Goal: Information Seeking & Learning: Learn about a topic

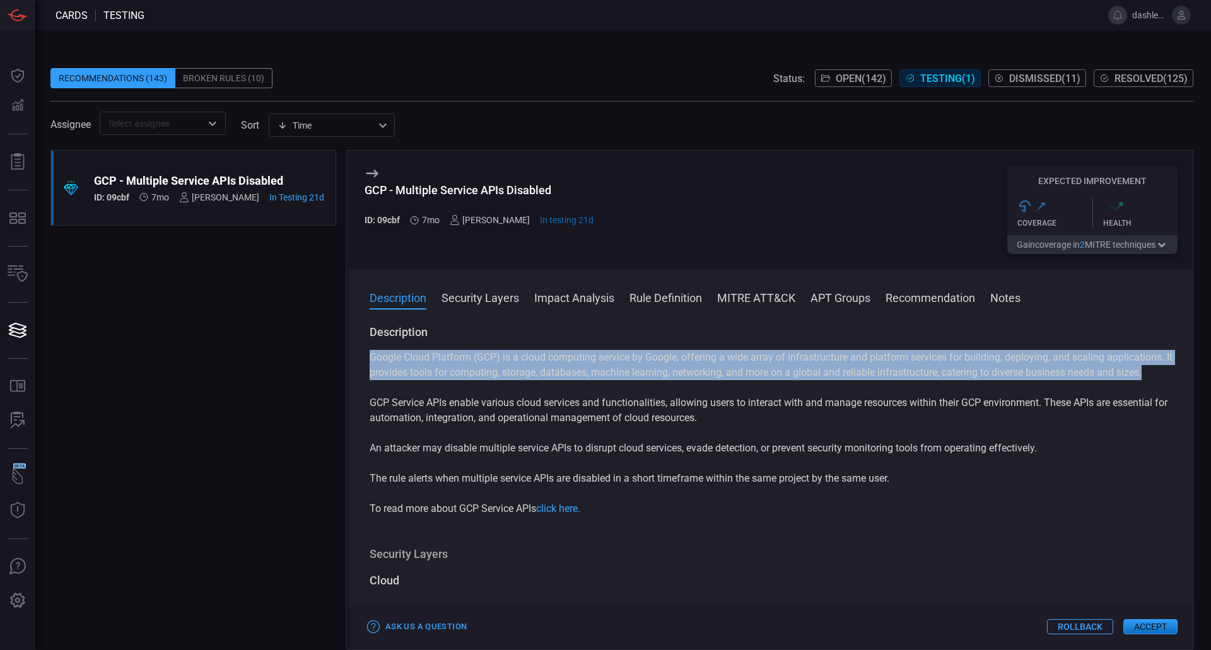
drag, startPoint x: 472, startPoint y: 395, endPoint x: 362, endPoint y: 361, distance: 114.9
click at [362, 361] on div "Description Google Cloud Platform (GCP) is a cloud computing service by Google,…" at bounding box center [770, 485] width 843 height 320
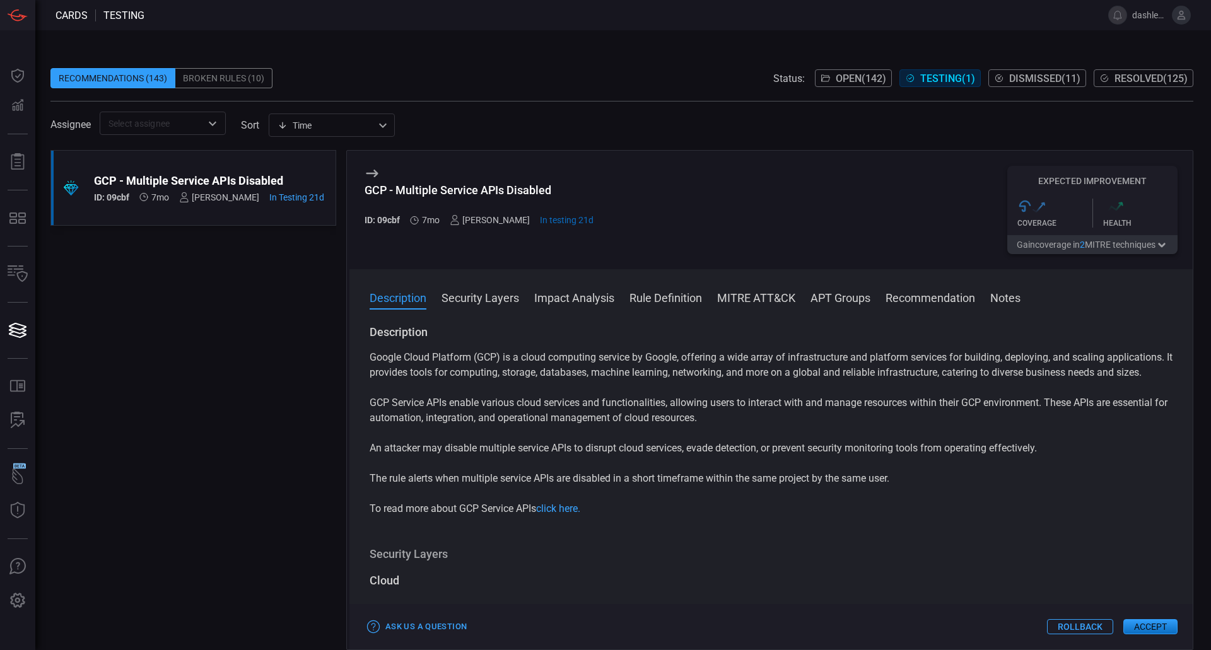
click at [690, 454] on div "Google Cloud Platform (GCP) is a cloud computing service by Google, offering a …" at bounding box center [770, 433] width 803 height 166
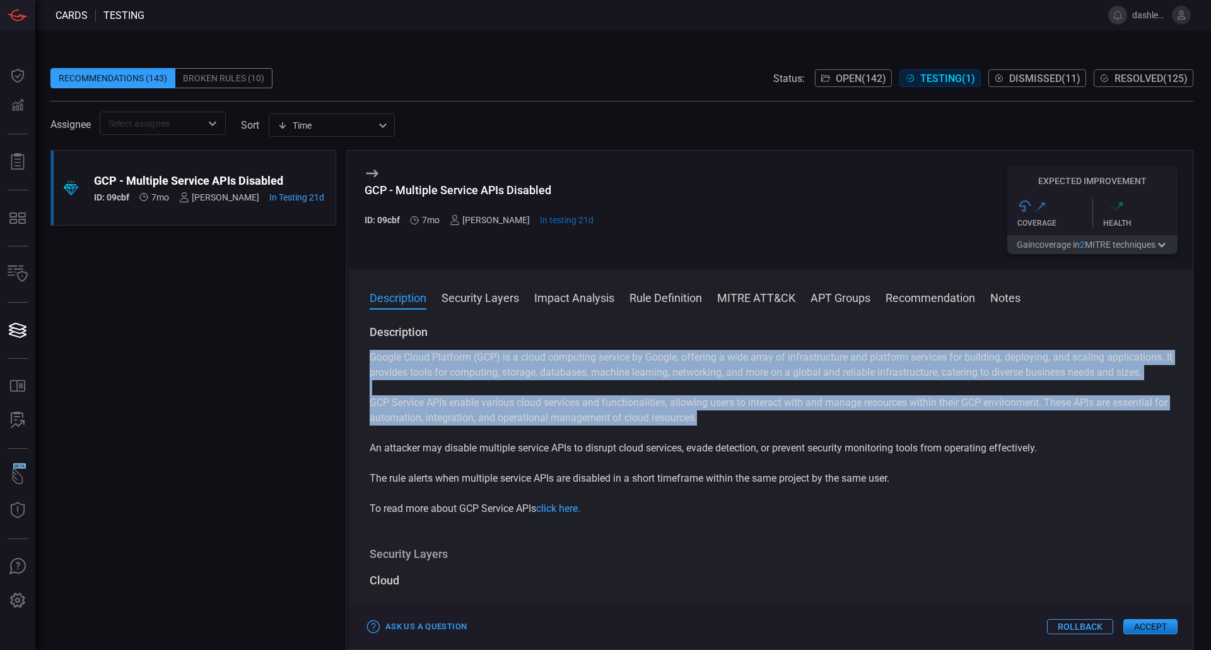
drag, startPoint x: 691, startPoint y: 450, endPoint x: 340, endPoint y: 402, distance: 353.7
click at [340, 402] on div ".suggested_cards_icon{fill:url(#suggested_cards_icon);} GCP - Multiple Service …" at bounding box center [621, 400] width 1142 height 500
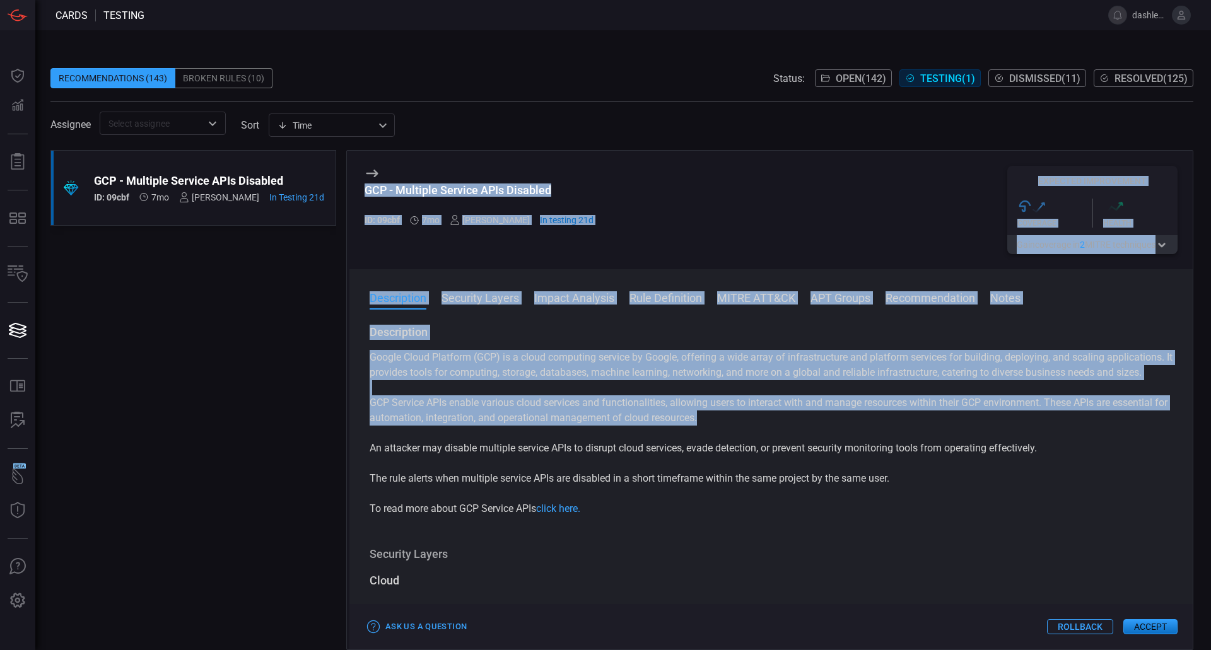
drag, startPoint x: 915, startPoint y: 503, endPoint x: 359, endPoint y: 497, distance: 556.1
click at [359, 497] on div "Description Google Cloud Platform (GCP) is a cloud computing service by Google,…" at bounding box center [770, 485] width 843 height 320
copy p "The rule alerts when multiple service APIs are disabled in a short timeframe wi…"
click at [567, 515] on link "click here." at bounding box center [558, 509] width 44 height 12
